Goal: Register for event/course

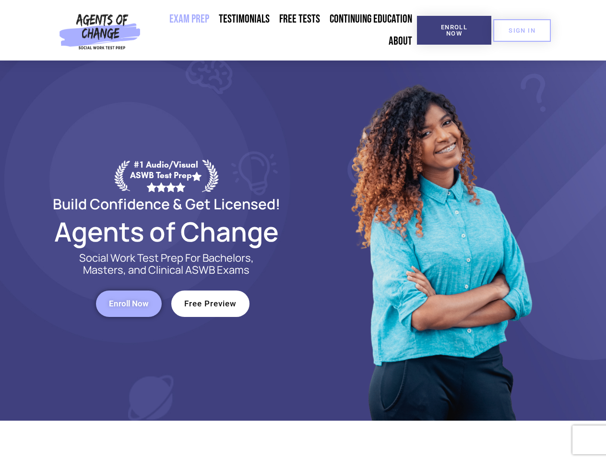
click at [303, 230] on div at bounding box center [440, 240] width 274 height 360
click at [454, 30] on span "Enroll Now" at bounding box center [454, 30] width 44 height 12
click at [522, 30] on span "SIGN IN" at bounding box center [522, 30] width 27 height 6
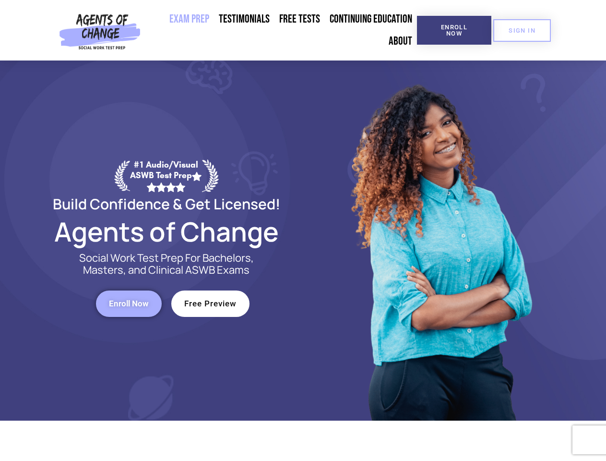
click at [129, 303] on span "Enroll Now" at bounding box center [129, 303] width 40 height 8
click at [210, 303] on span "Free Preview" at bounding box center [210, 303] width 52 height 8
